Goal: Consume media (video, audio)

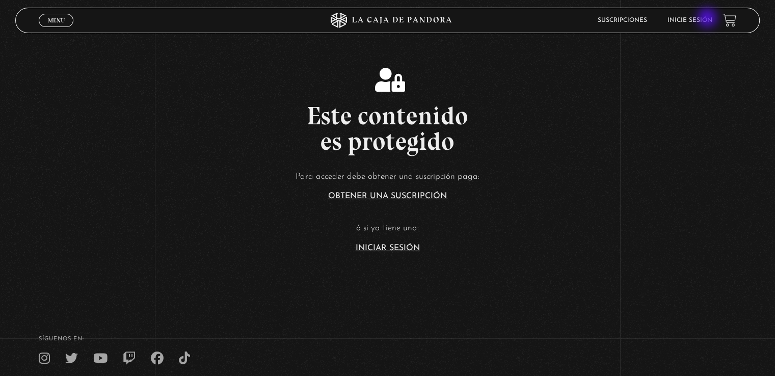
click at [707, 18] on link "Inicie sesión" at bounding box center [689, 20] width 45 height 6
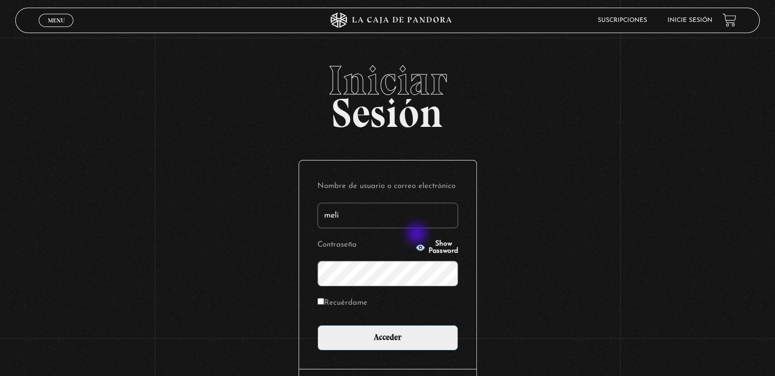
type input "[EMAIL_ADDRESS][DOMAIN_NAME]"
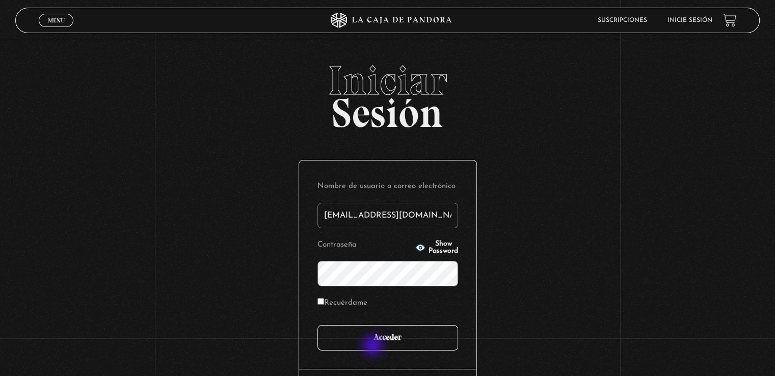
click at [374, 346] on input "Acceder" at bounding box center [387, 337] width 141 height 25
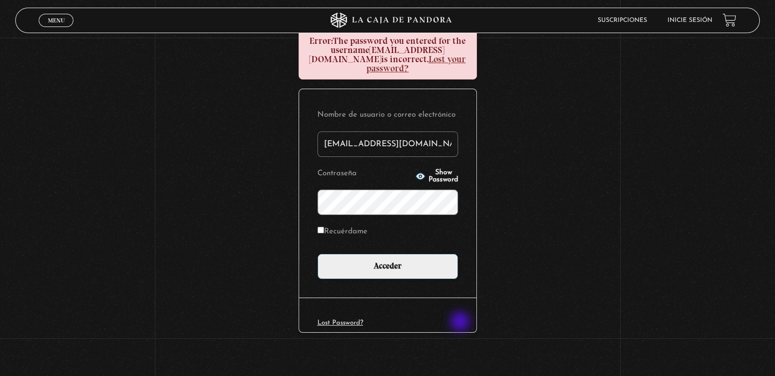
scroll to position [134, 0]
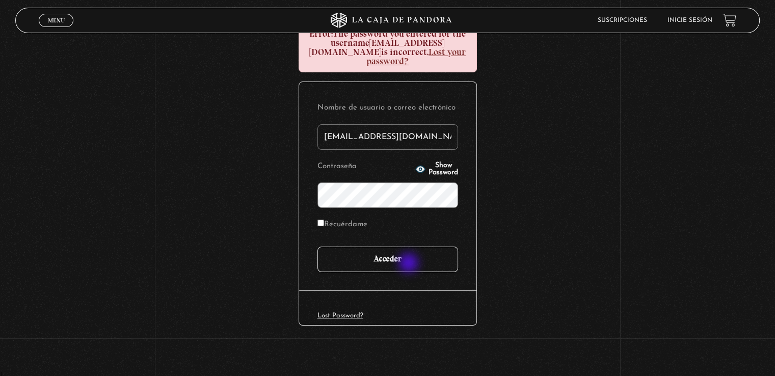
click at [410, 263] on input "Acceder" at bounding box center [387, 259] width 141 height 25
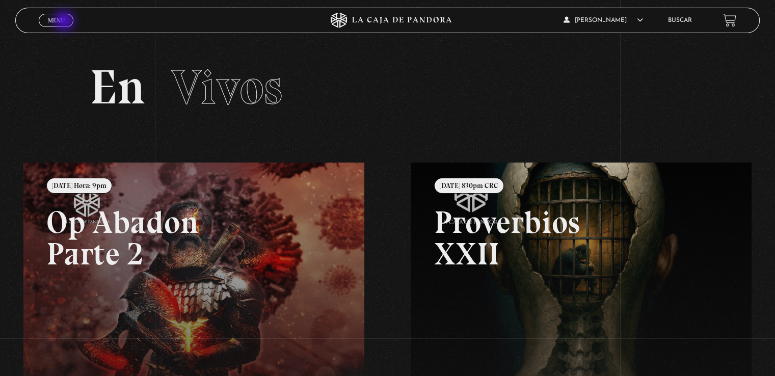
click at [65, 22] on link "Menu Cerrar" at bounding box center [56, 20] width 35 height 13
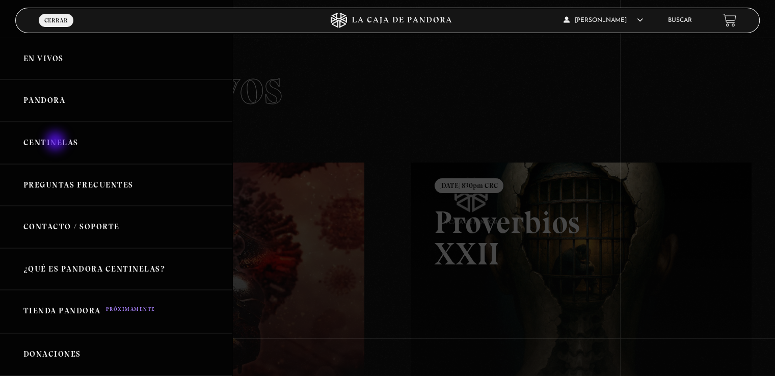
click at [57, 142] on link "Centinelas" at bounding box center [116, 143] width 232 height 42
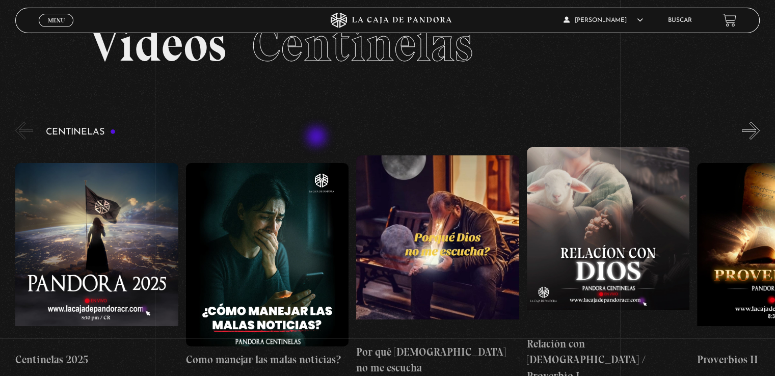
scroll to position [102, 0]
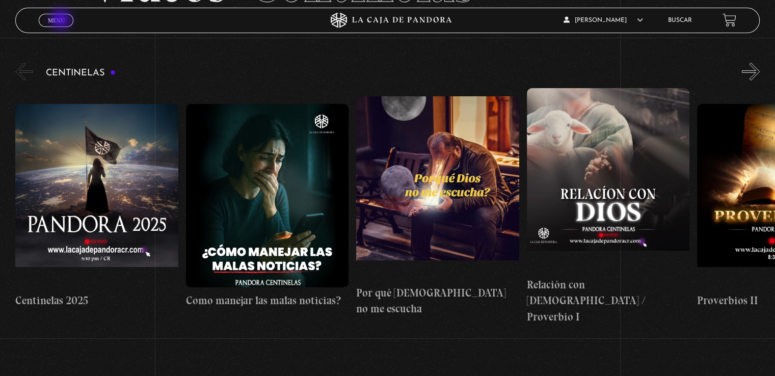
click at [62, 20] on span "Menu" at bounding box center [56, 20] width 17 height 6
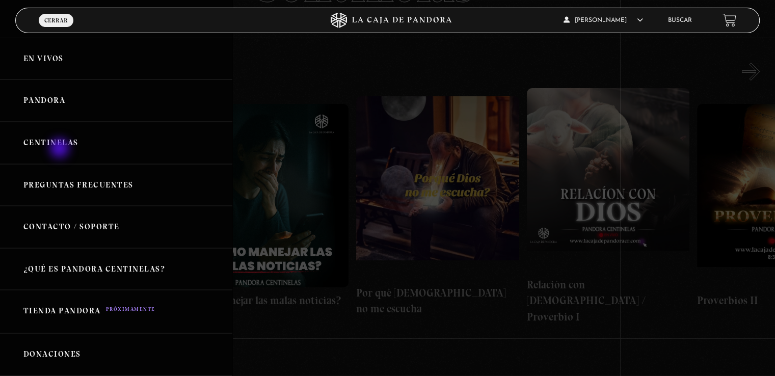
click at [61, 149] on link "Centinelas" at bounding box center [116, 143] width 232 height 42
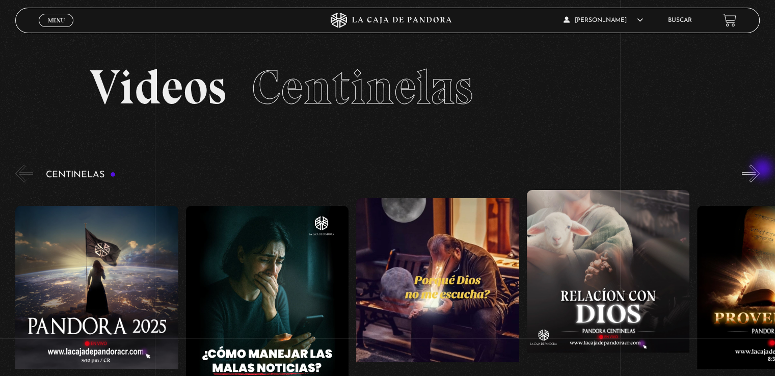
click at [760, 171] on button "»" at bounding box center [751, 174] width 18 height 18
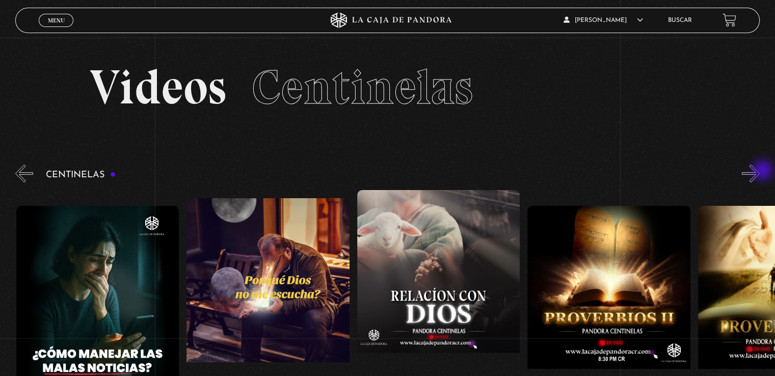
click at [760, 171] on button "»" at bounding box center [751, 174] width 18 height 18
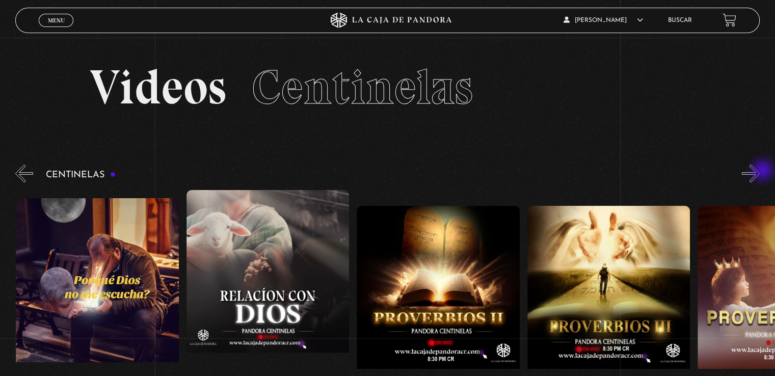
click at [760, 171] on button "»" at bounding box center [751, 174] width 18 height 18
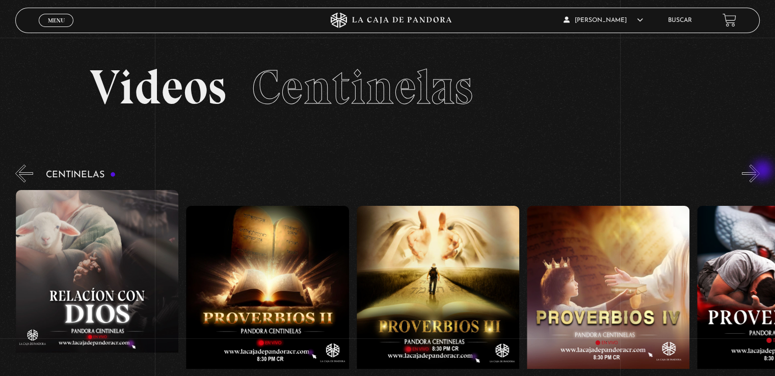
click at [760, 171] on button "»" at bounding box center [751, 174] width 18 height 18
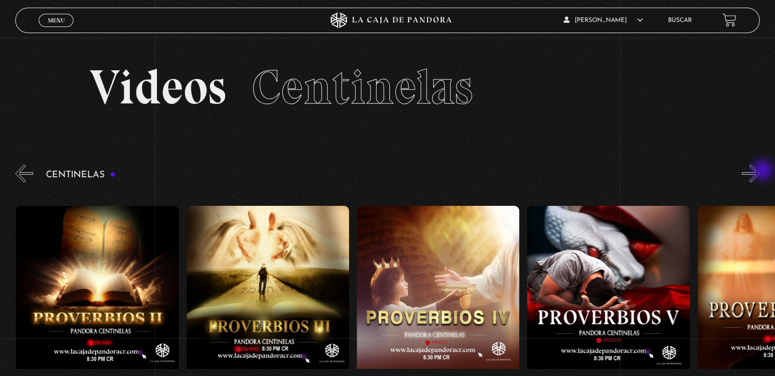
click at [760, 171] on button "»" at bounding box center [751, 174] width 18 height 18
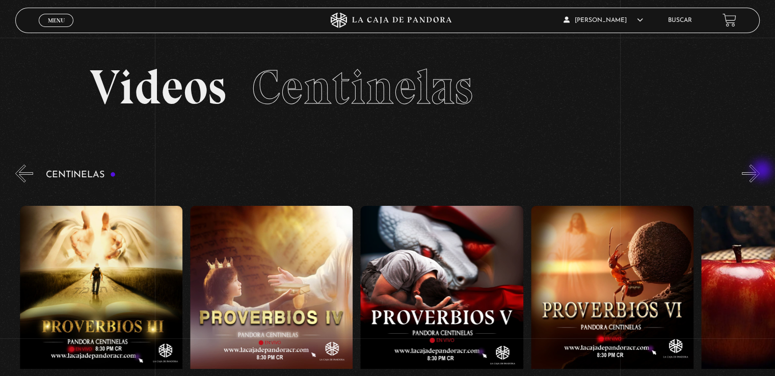
scroll to position [0, 852]
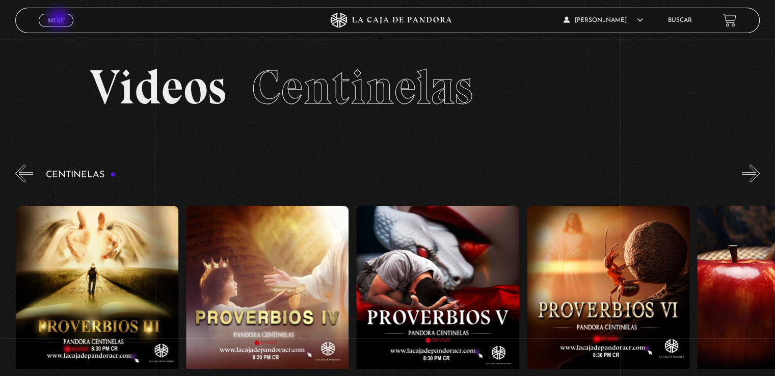
click at [60, 20] on span "Menu" at bounding box center [56, 20] width 17 height 6
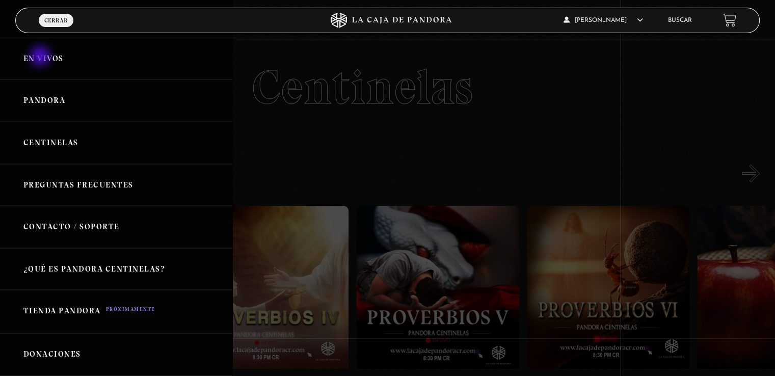
click at [41, 57] on link "En vivos" at bounding box center [116, 59] width 232 height 42
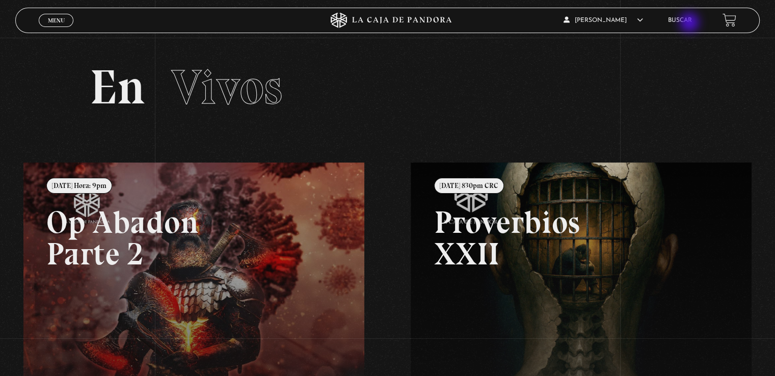
click at [690, 23] on link "Buscar" at bounding box center [680, 20] width 24 height 6
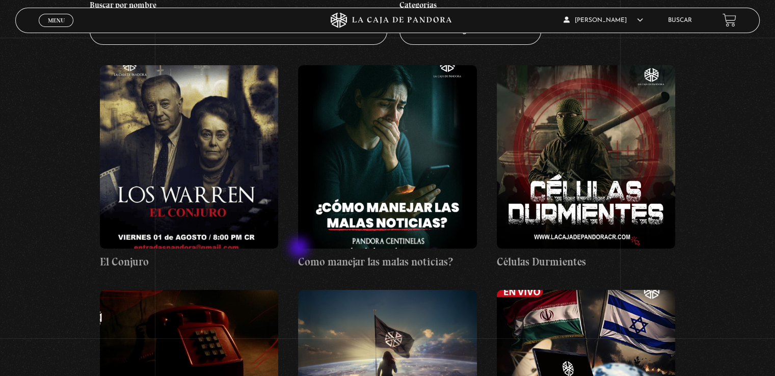
scroll to position [153, 0]
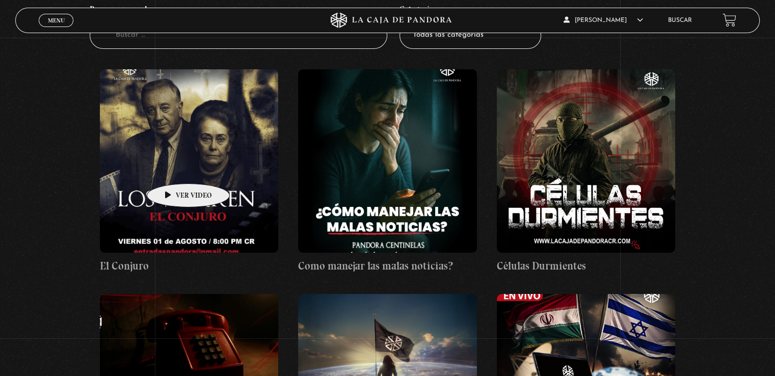
click at [172, 168] on figure at bounding box center [189, 160] width 178 height 183
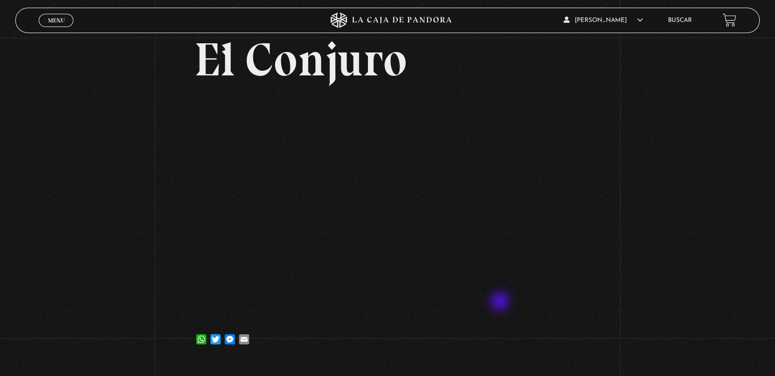
scroll to position [102, 0]
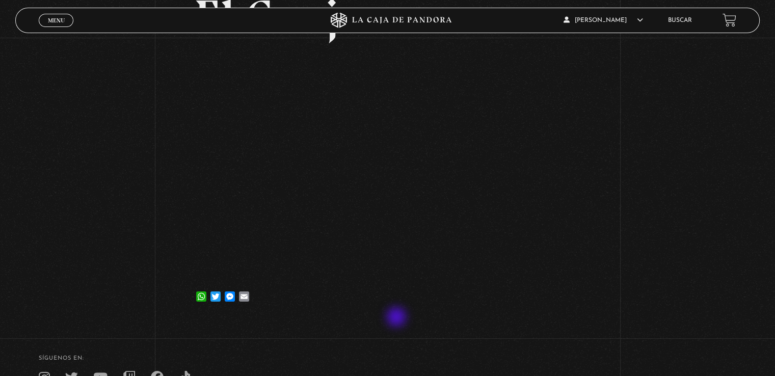
click at [397, 317] on div "Volver [DATE] [GEOGRAPHIC_DATA] WhatsApp Twitter Messenger Email" at bounding box center [387, 147] width 387 height 347
click at [420, 291] on div "WhatsApp Twitter Messenger Email" at bounding box center [387, 291] width 387 height 20
